Goal: Task Accomplishment & Management: Manage account settings

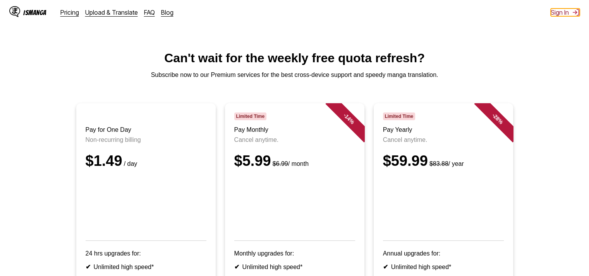
click at [558, 9] on button "Sign In" at bounding box center [564, 13] width 29 height 8
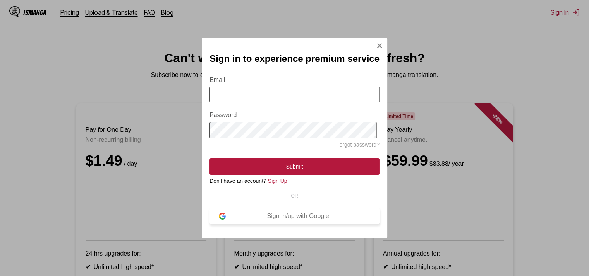
click at [280, 217] on div "Sign in/up with Google" at bounding box center [298, 216] width 144 height 7
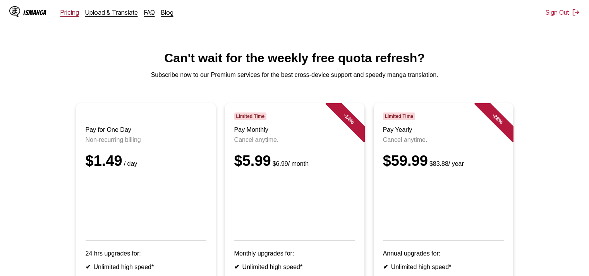
click at [70, 14] on link "Pricing" at bounding box center [69, 13] width 19 height 8
click at [33, 13] on div "IsManga" at bounding box center [34, 12] width 23 height 7
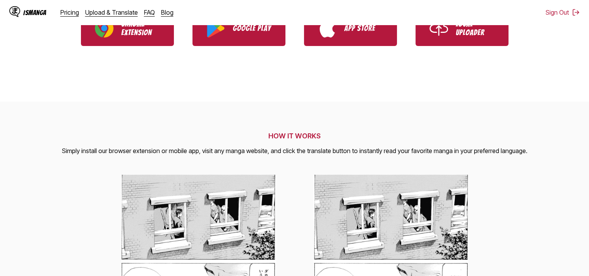
scroll to position [232, 0]
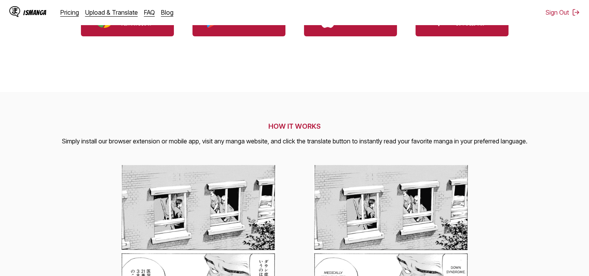
click at [260, 24] on div "IsManga Pricing Upload & Translate FAQ Blog Sign Out Pricing Upload & Translate…" at bounding box center [294, 12] width 589 height 25
click at [260, 34] on link "Google Play" at bounding box center [238, 19] width 93 height 36
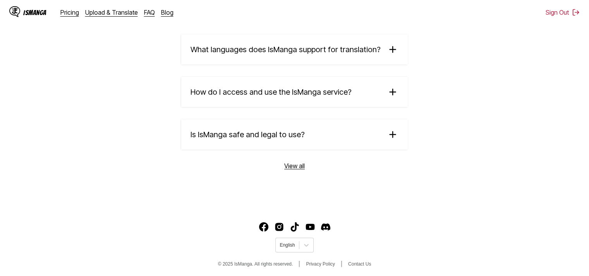
scroll to position [1360, 0]
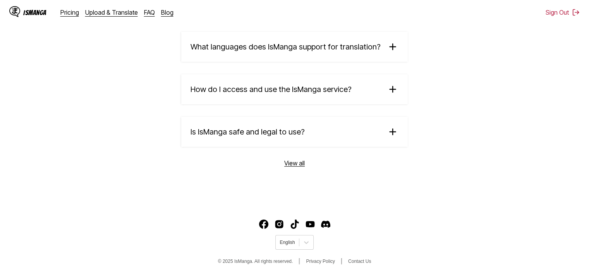
click at [294, 162] on link "View all" at bounding box center [294, 163] width 21 height 8
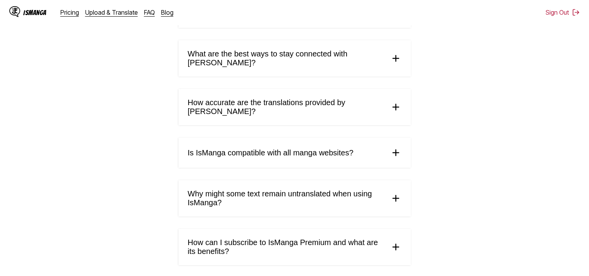
scroll to position [387, 0]
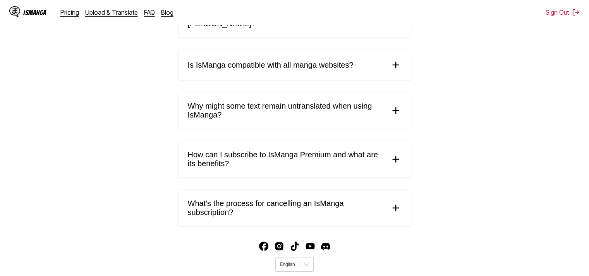
click at [273, 205] on span "What's the process for cancelling an IsManga subscription?" at bounding box center [286, 208] width 196 height 18
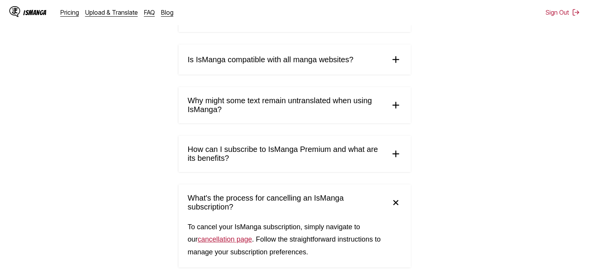
scroll to position [454, 0]
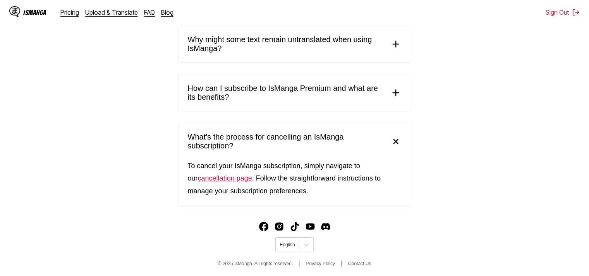
click at [229, 180] on link "cancellation page" at bounding box center [225, 179] width 54 height 8
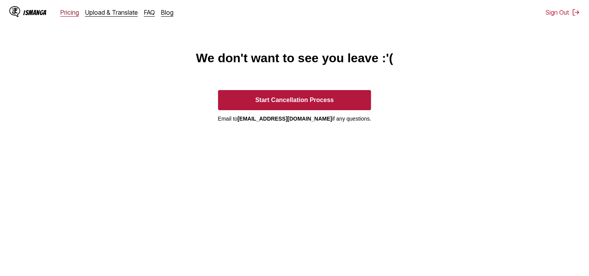
click at [73, 13] on link "Pricing" at bounding box center [69, 13] width 19 height 8
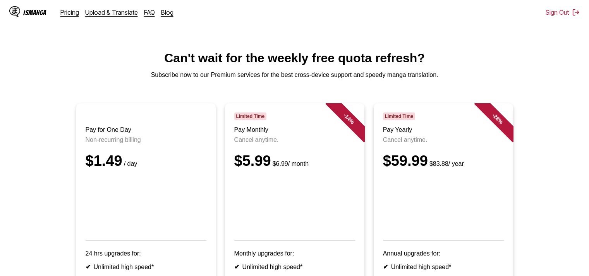
click at [573, 19] on div "IsManga Pricing Upload & Translate FAQ Blog Sign Out Pricing Upload & Translate…" at bounding box center [294, 12] width 589 height 25
click at [571, 11] on button "Sign Out" at bounding box center [562, 13] width 34 height 8
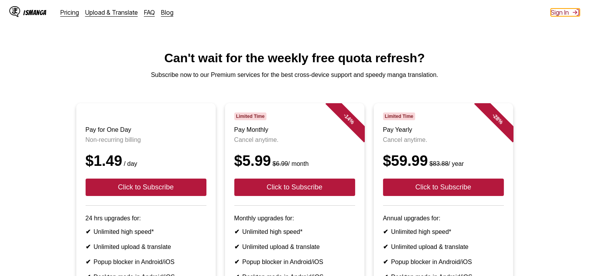
click at [569, 10] on button "Sign In" at bounding box center [564, 13] width 29 height 8
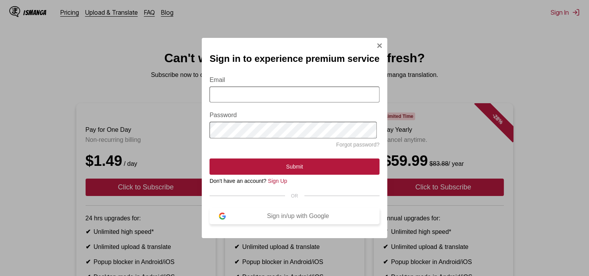
click at [278, 218] on div "Sign in/up with Google" at bounding box center [298, 216] width 144 height 7
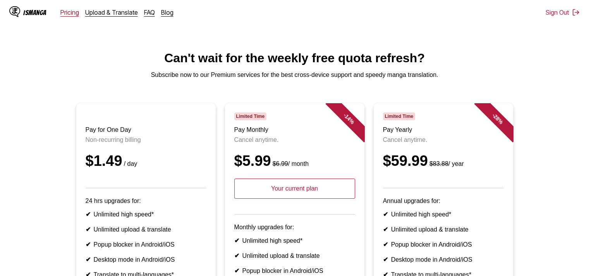
click at [62, 12] on link "Pricing" at bounding box center [69, 13] width 19 height 8
